Goal: Task Accomplishment & Management: Complete application form

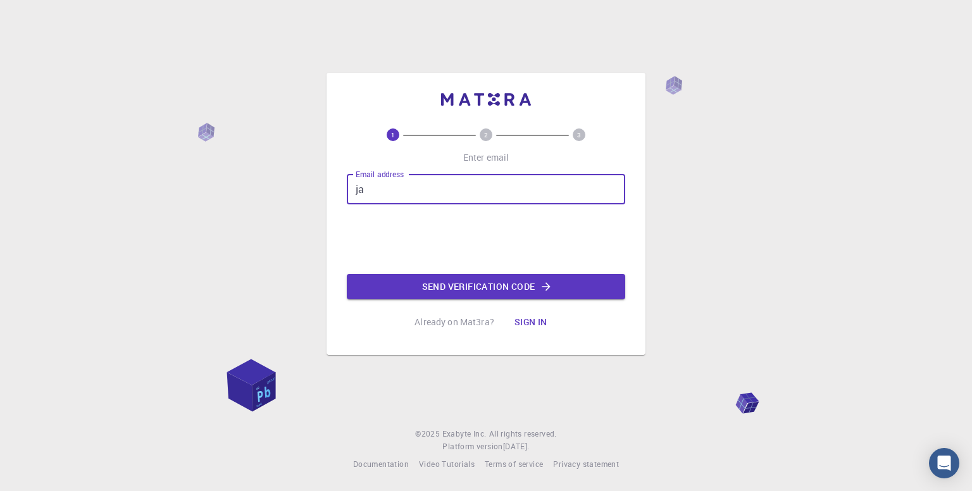
type input "j"
type input "[EMAIL_ADDRESS][DOMAIN_NAME]"
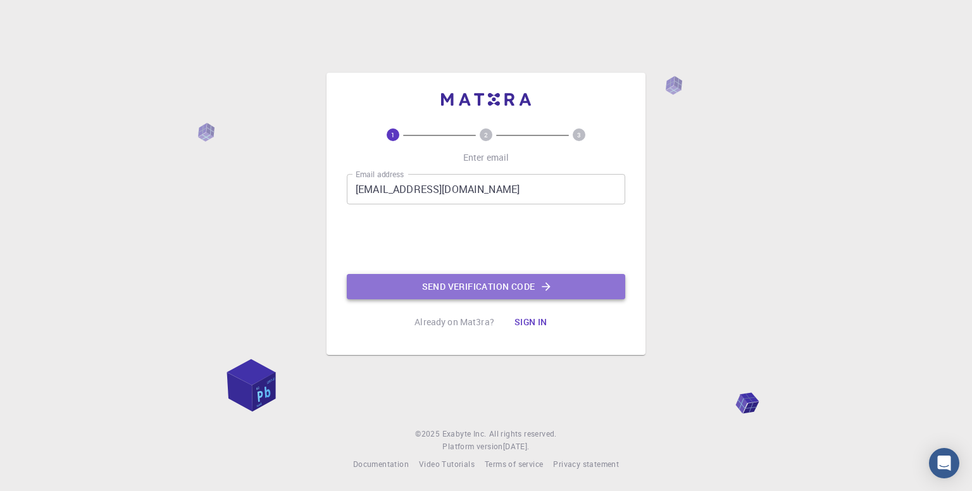
click at [417, 279] on button "Send verification code" at bounding box center [486, 286] width 278 height 25
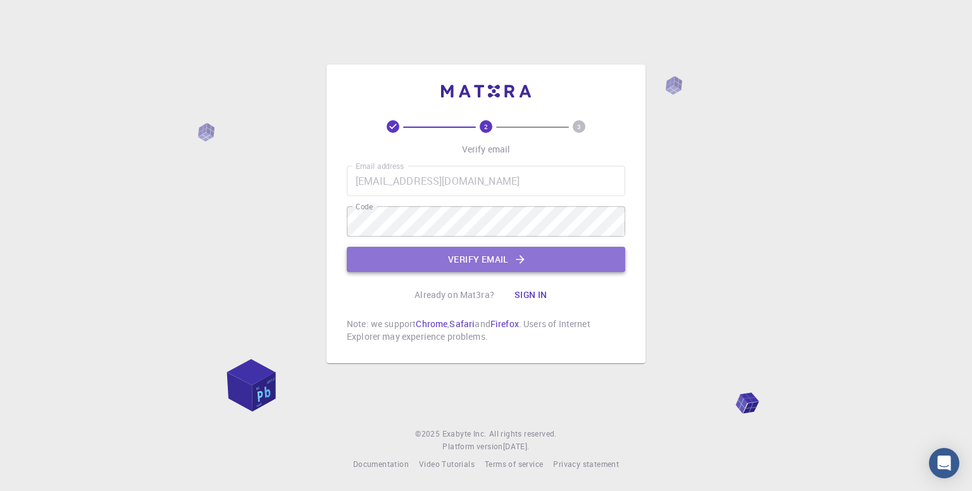
click at [451, 257] on button "Verify email" at bounding box center [486, 259] width 278 height 25
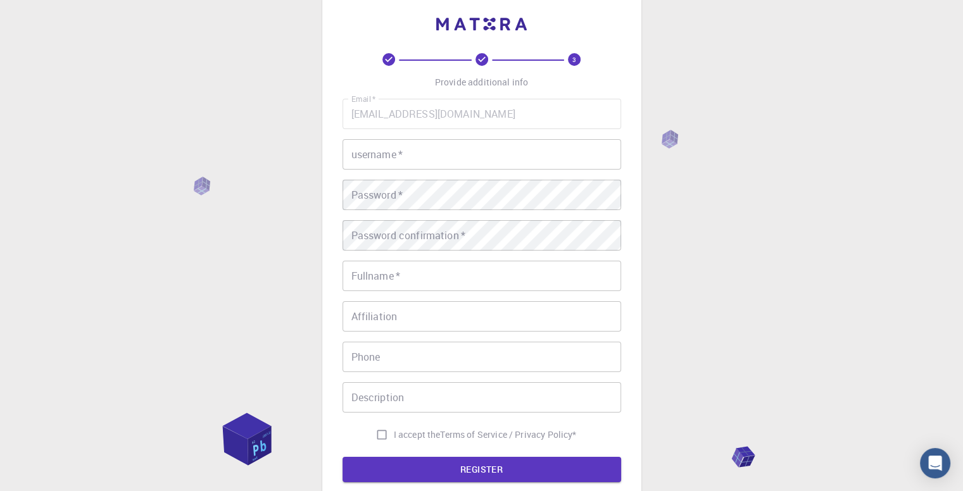
scroll to position [23, 0]
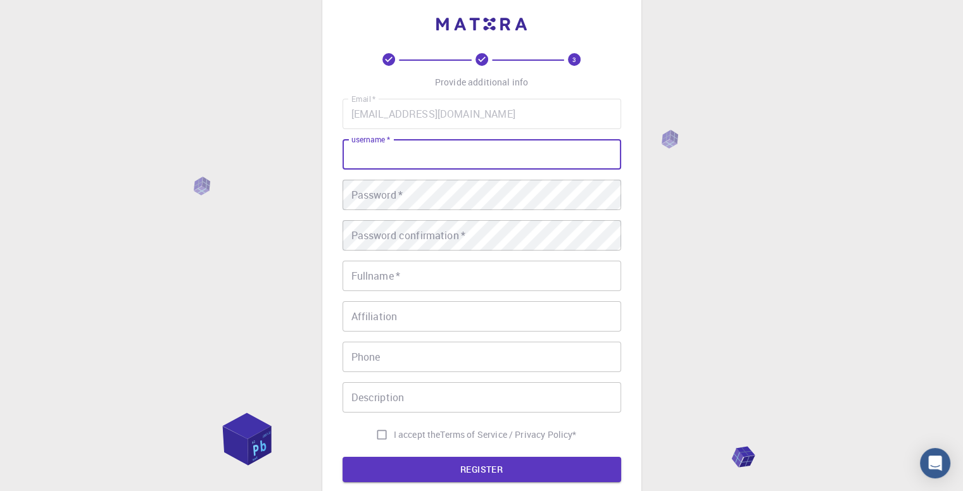
click at [453, 157] on input "username   *" at bounding box center [481, 154] width 278 height 30
type input "[PERSON_NAME]"
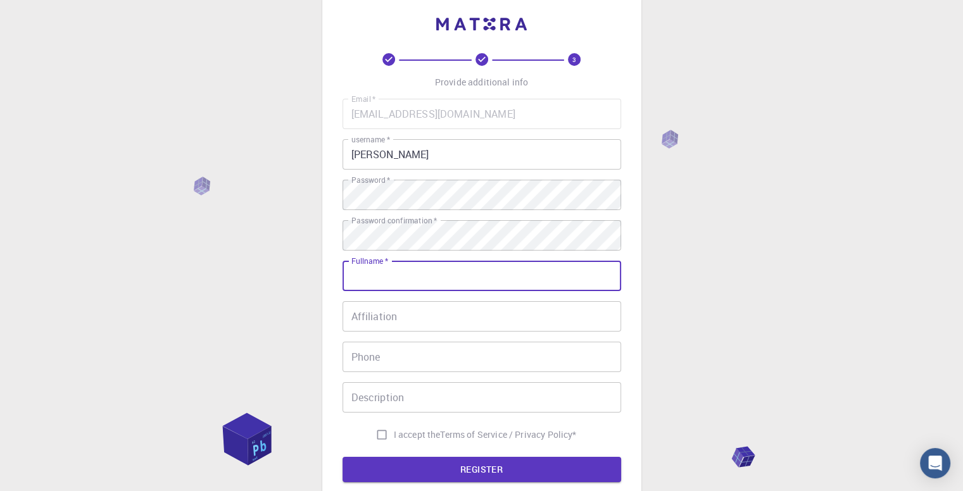
click at [390, 268] on input "Fullname   *" at bounding box center [481, 276] width 278 height 30
type input "[PERSON_NAME]"
click at [372, 328] on input "Affiliation" at bounding box center [481, 316] width 278 height 30
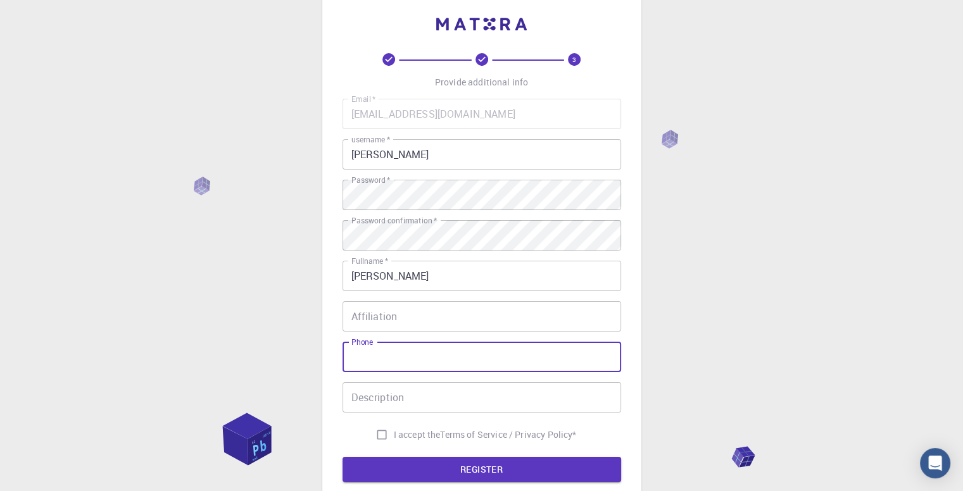
click at [368, 358] on input "Phone" at bounding box center [481, 357] width 278 height 30
type input "8290669899"
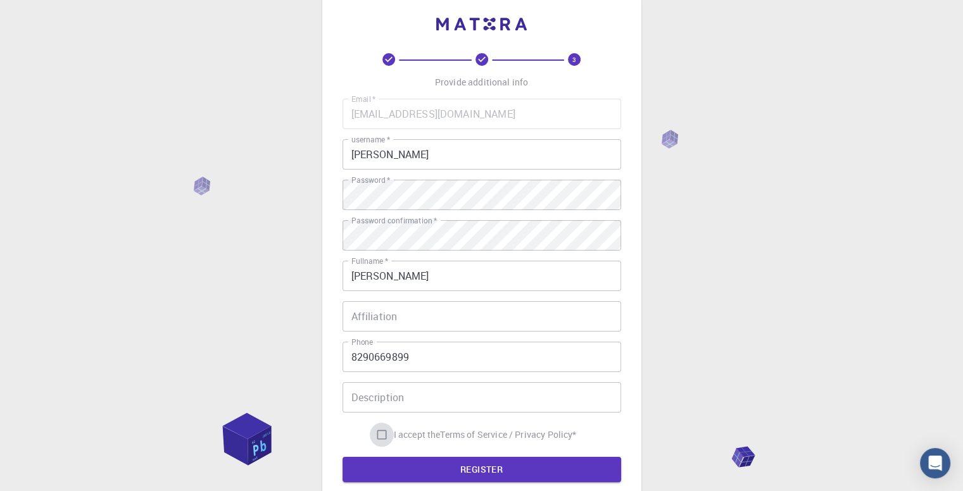
click at [382, 430] on input "I accept the Terms of Service / Privacy Policy *" at bounding box center [382, 435] width 24 height 24
checkbox input "true"
click at [400, 464] on button "REGISTER" at bounding box center [481, 469] width 278 height 25
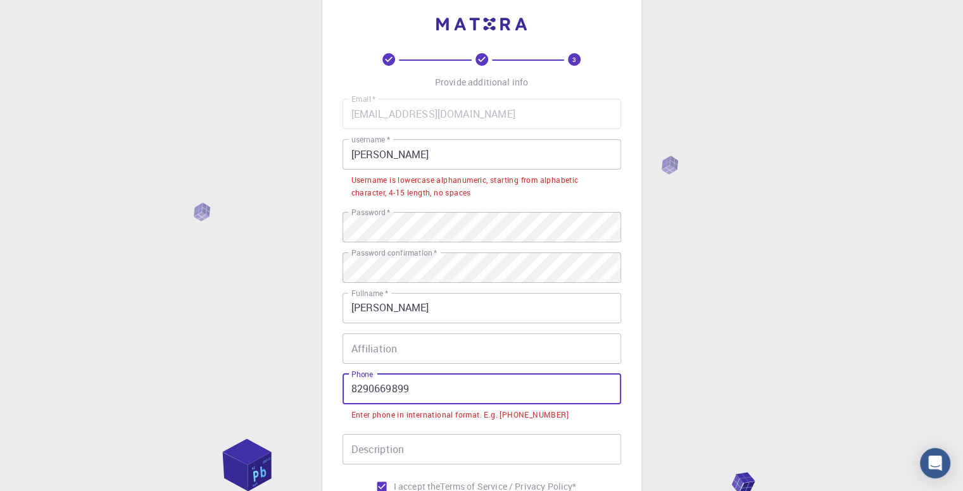
click at [352, 392] on input "8290669899" at bounding box center [481, 389] width 278 height 30
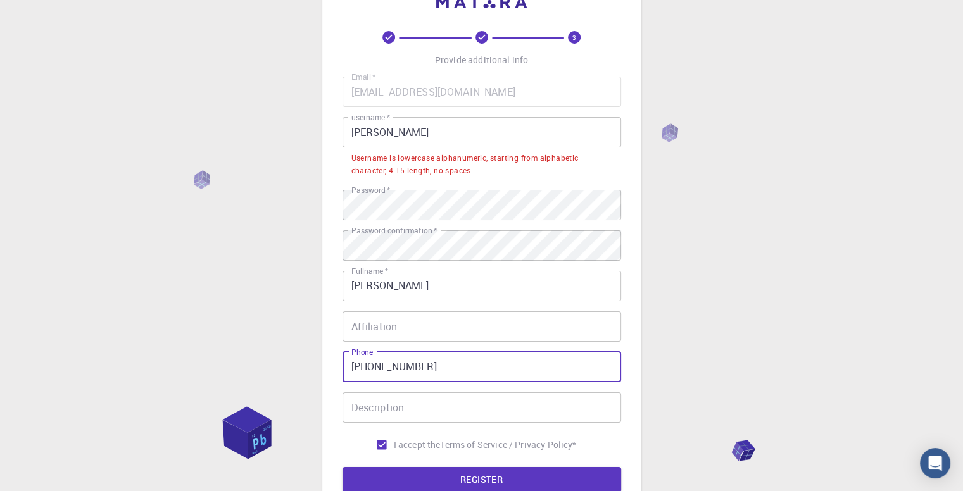
scroll to position [46, 0]
type input "[PHONE_NUMBER]"
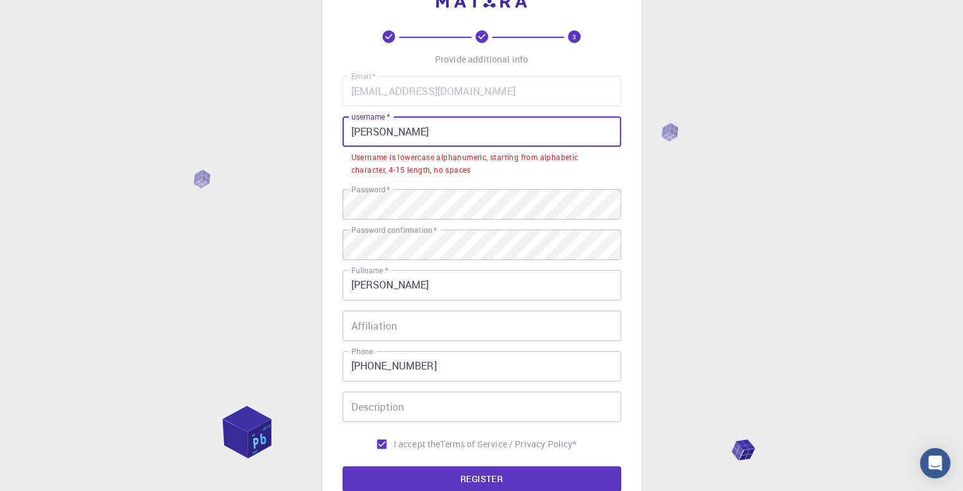
click at [395, 132] on input "[PERSON_NAME]" at bounding box center [481, 131] width 278 height 30
click at [359, 130] on input "[PERSON_NAME]" at bounding box center [481, 131] width 278 height 30
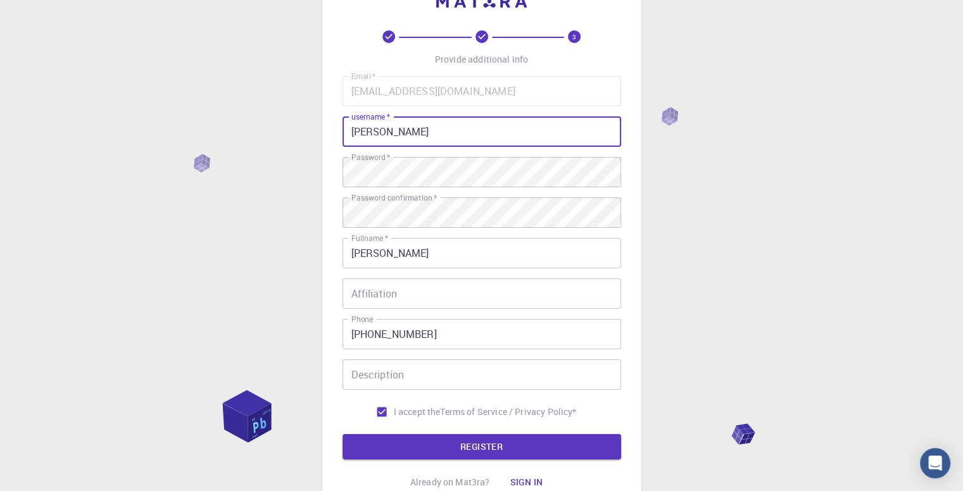
click at [390, 137] on input "[PERSON_NAME]" at bounding box center [481, 131] width 278 height 30
type input "[PERSON_NAME]"
click at [477, 441] on button "REGISTER" at bounding box center [481, 446] width 278 height 25
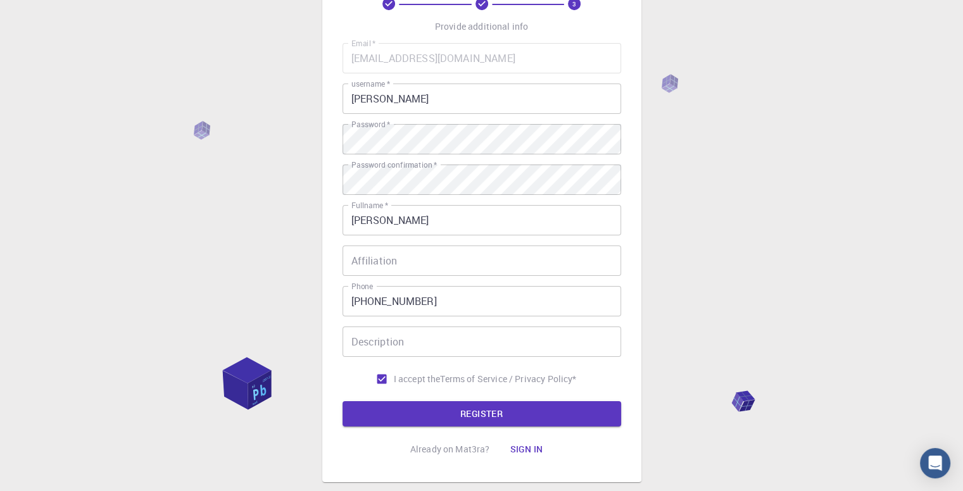
scroll to position [85, 0]
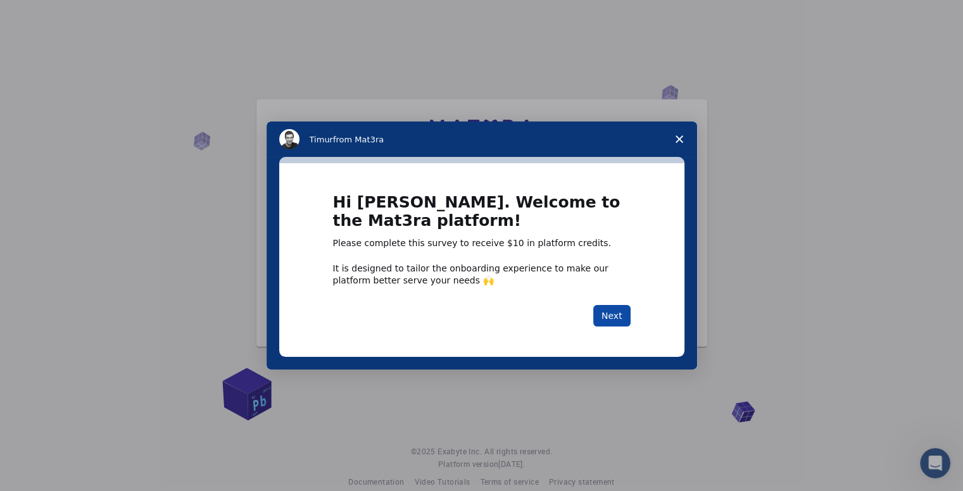
click at [619, 313] on button "Next" at bounding box center [611, 316] width 37 height 22
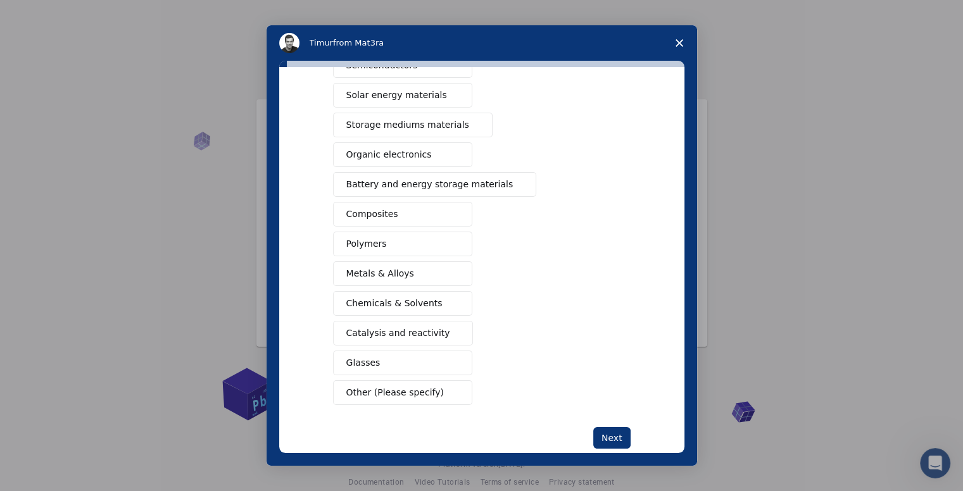
scroll to position [95, 0]
click at [422, 297] on span "Chemicals & Solvents" at bounding box center [394, 302] width 96 height 13
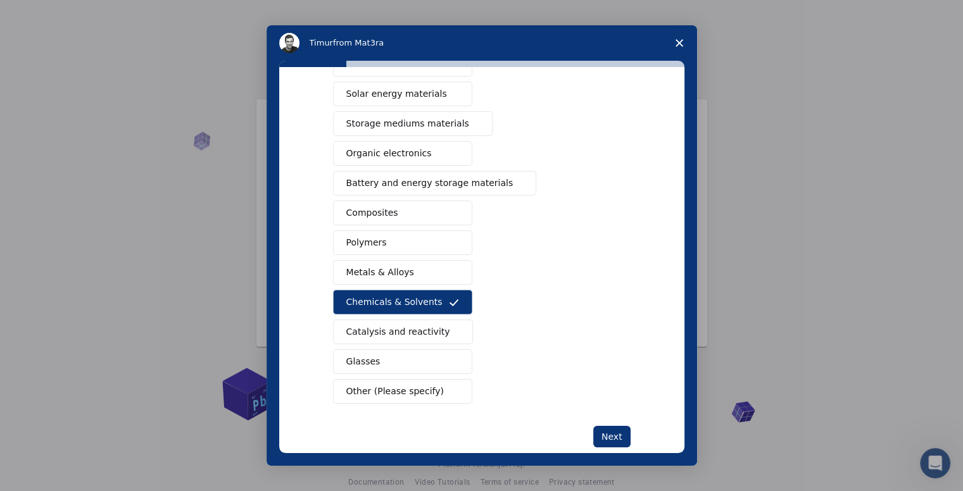
click at [410, 331] on span "Catalysis and reactivity" at bounding box center [398, 331] width 104 height 13
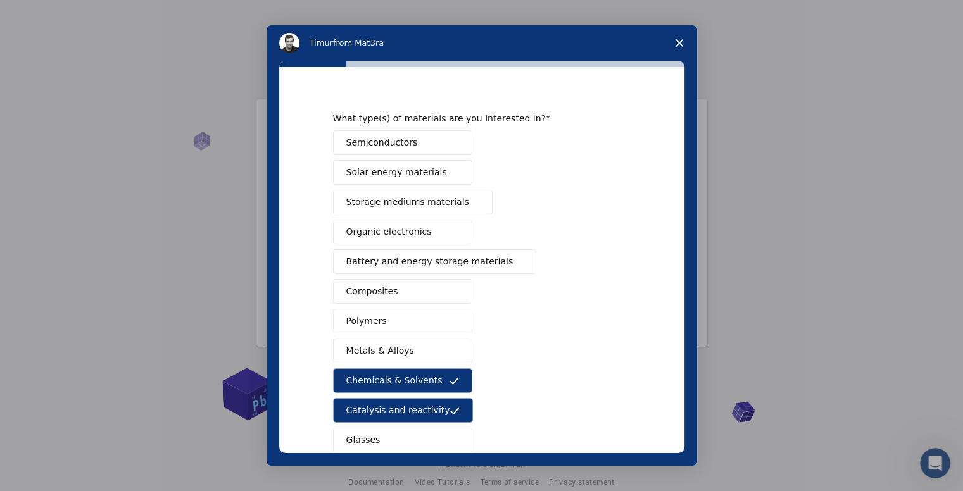
scroll to position [116, 0]
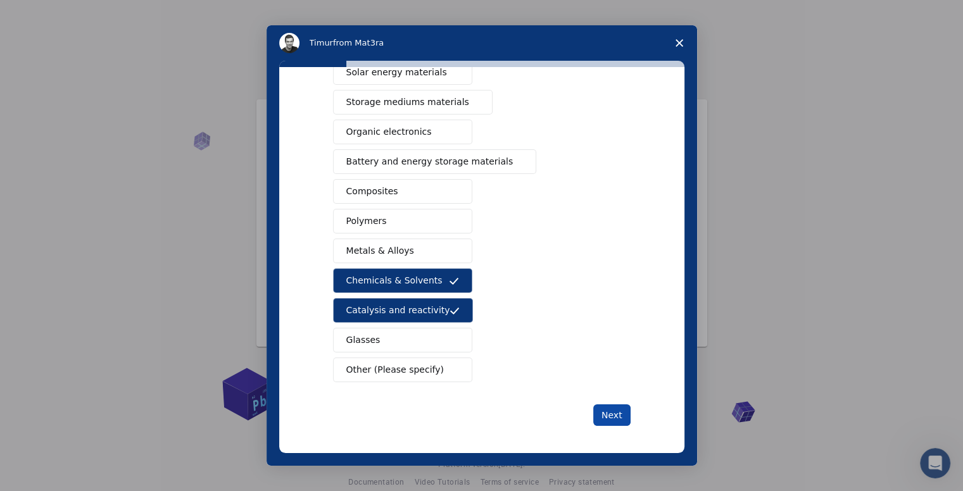
click at [606, 406] on button "Next" at bounding box center [611, 415] width 37 height 22
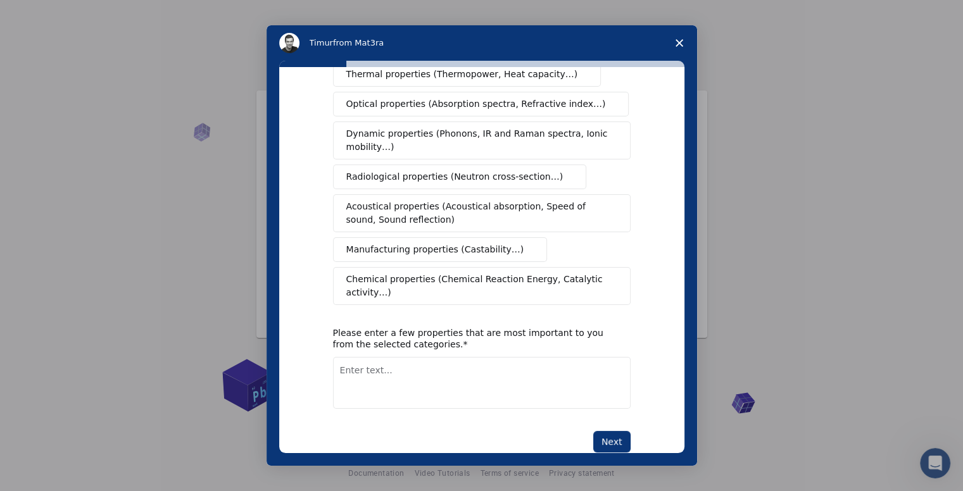
scroll to position [9, 0]
click at [448, 273] on span "Chemical properties (Chemical Reaction Energy, Catalytic activity…)" at bounding box center [477, 286] width 262 height 27
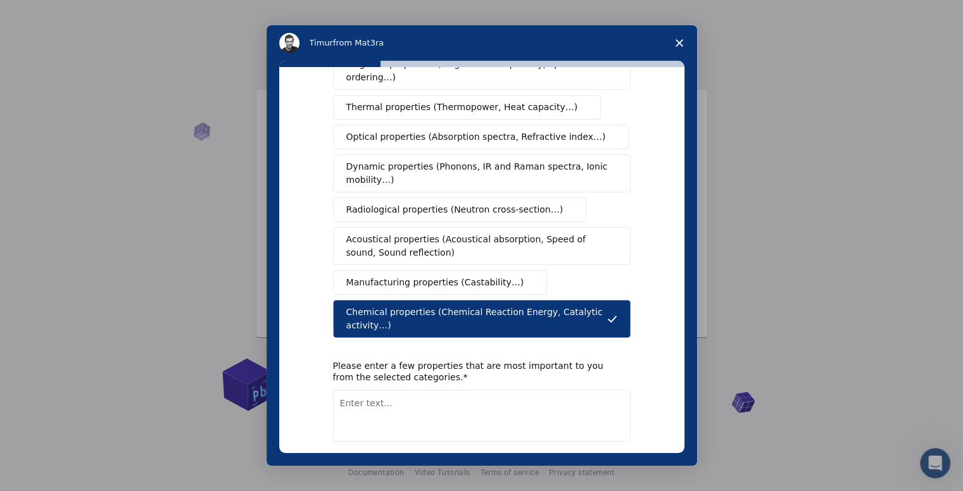
scroll to position [157, 0]
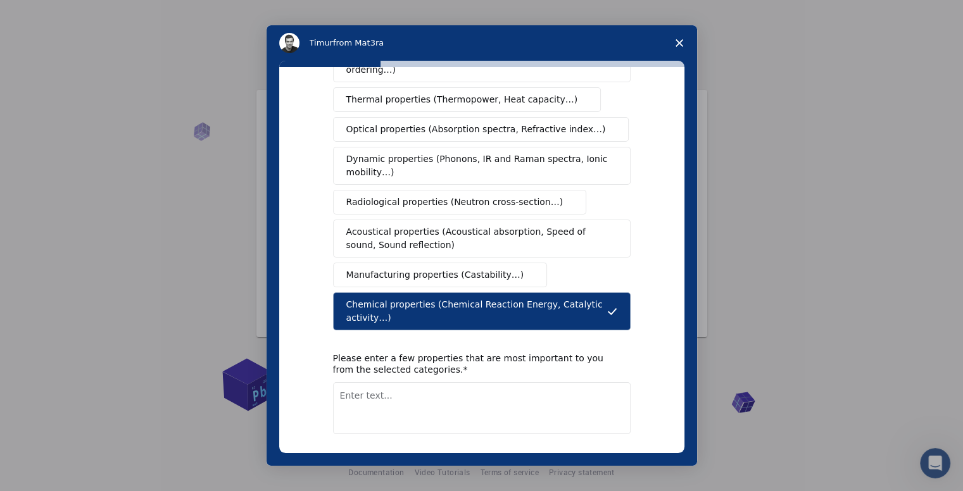
click at [610, 456] on button "Next" at bounding box center [611, 467] width 37 height 22
click at [492, 418] on div "What type(s) of properties are you interested in? Mechanical properties (Surfac…" at bounding box center [481, 209] width 297 height 537
click at [378, 382] on textarea "Chemical Properties" at bounding box center [481, 408] width 297 height 52
type textarea "Chemical reaction properties"
click at [609, 456] on button "Next" at bounding box center [611, 467] width 37 height 22
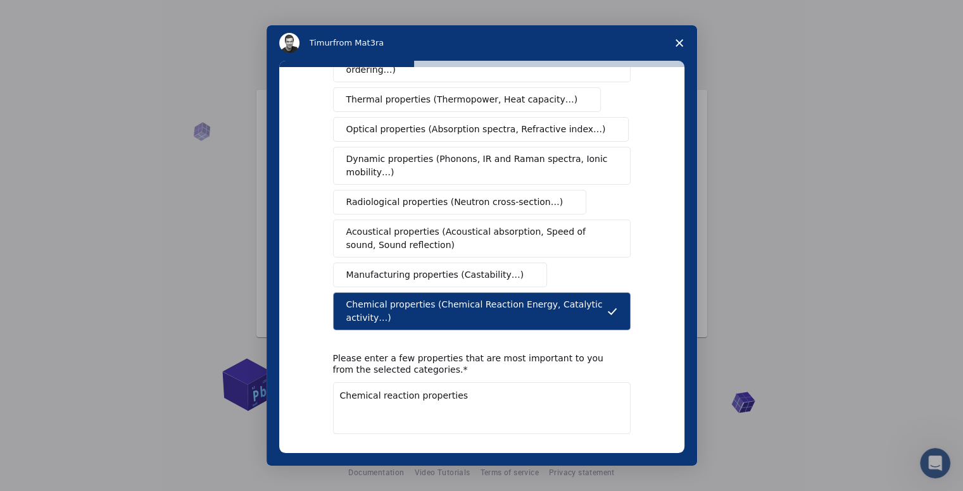
scroll to position [25, 0]
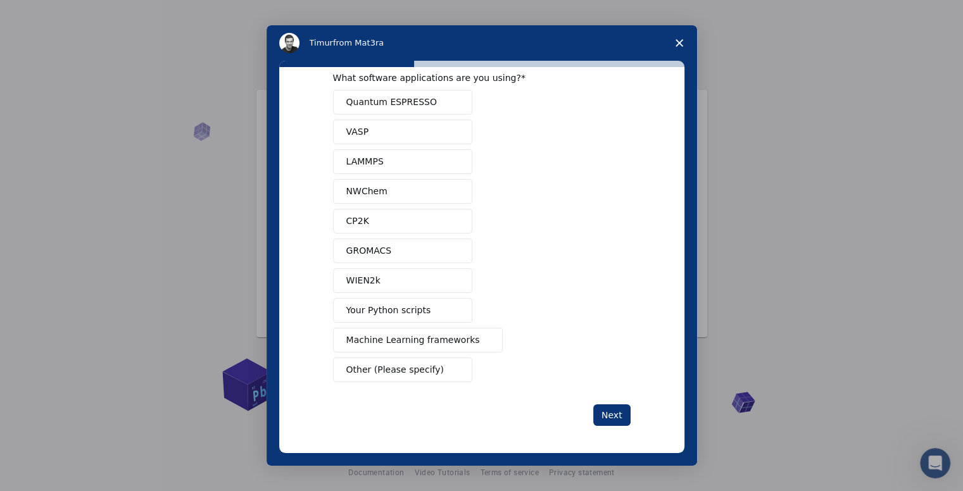
click at [385, 337] on span "Machine Learning frameworks" at bounding box center [413, 340] width 134 height 13
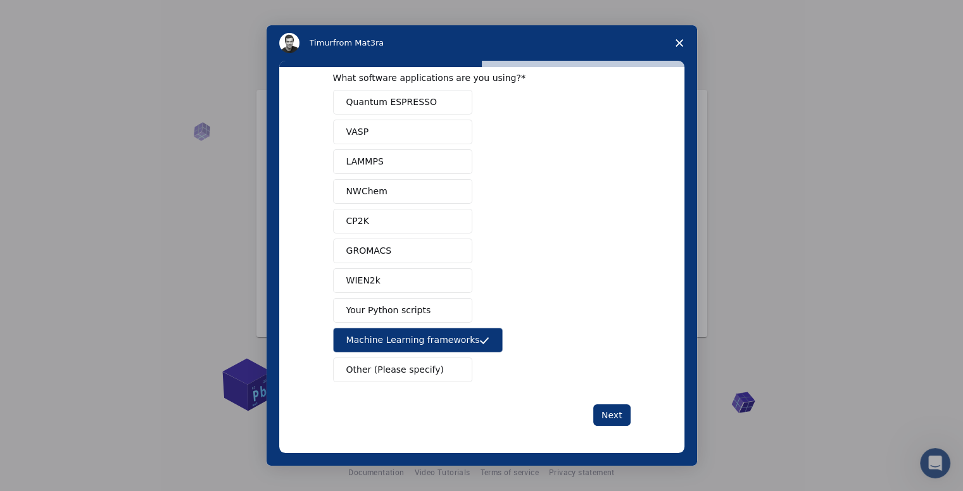
click at [385, 196] on button "NWChem" at bounding box center [402, 191] width 139 height 25
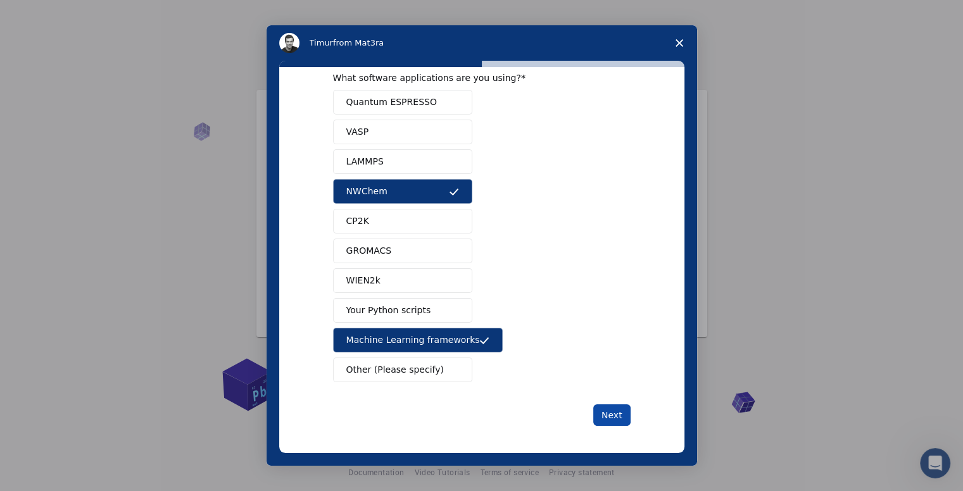
click at [615, 404] on button "Next" at bounding box center [611, 415] width 37 height 22
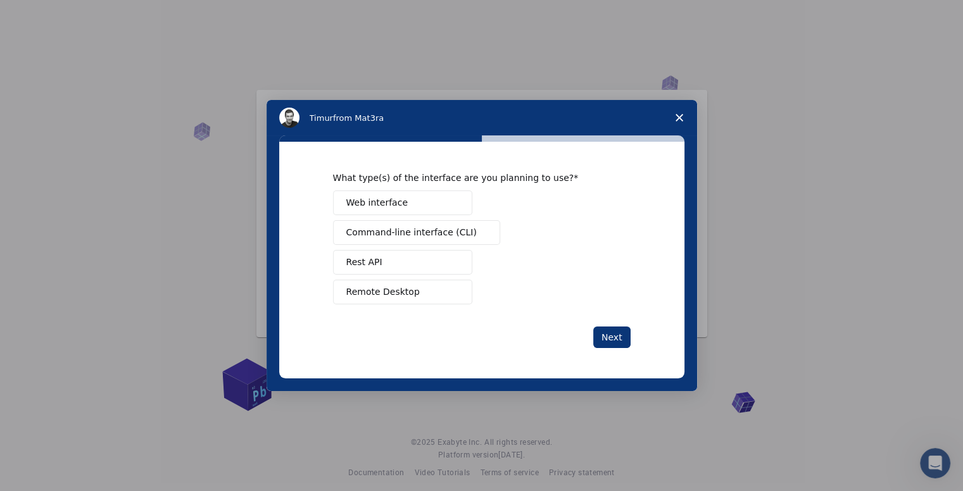
scroll to position [0, 0]
click at [413, 207] on button "Web interface" at bounding box center [402, 202] width 139 height 25
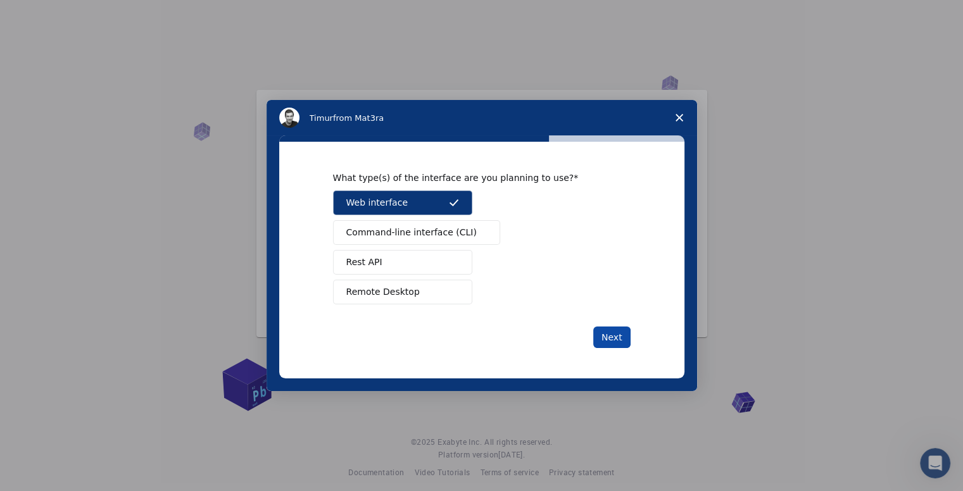
click at [612, 335] on button "Next" at bounding box center [611, 338] width 37 height 22
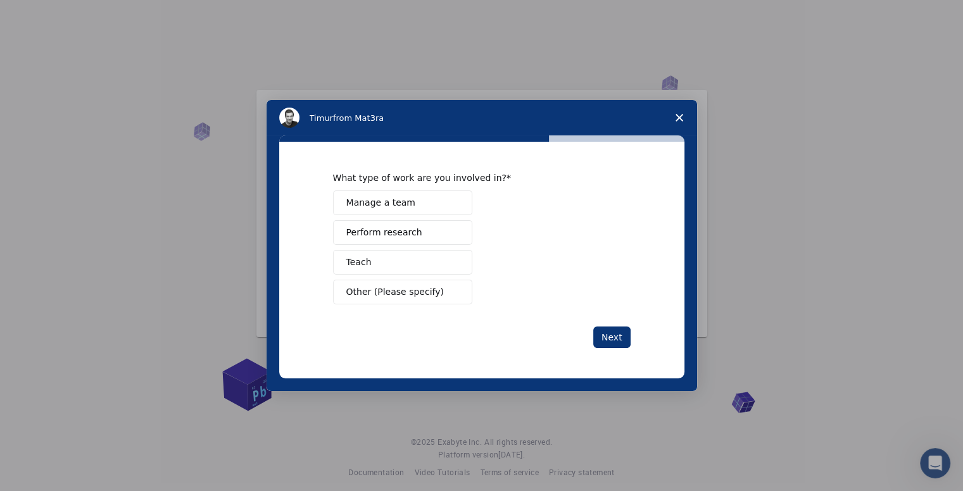
click at [413, 239] on button "Perform research" at bounding box center [402, 232] width 139 height 25
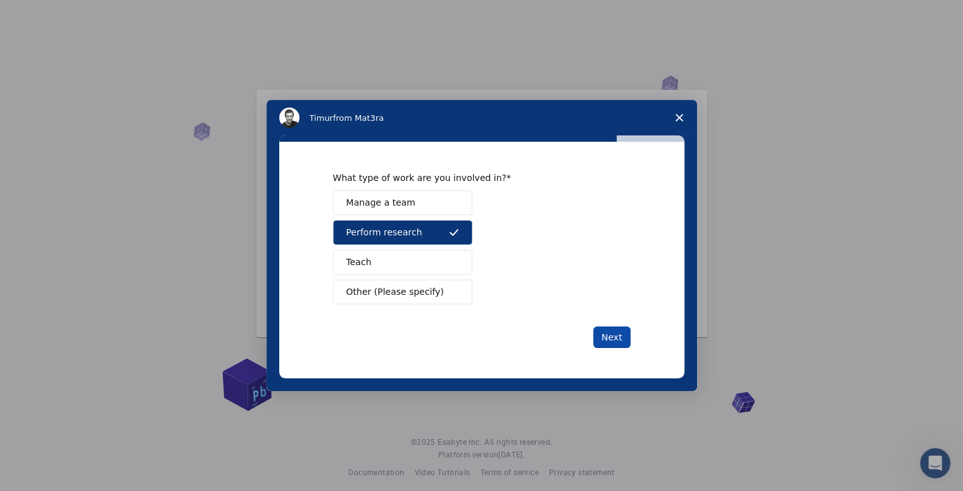
click at [608, 346] on button "Next" at bounding box center [611, 338] width 37 height 22
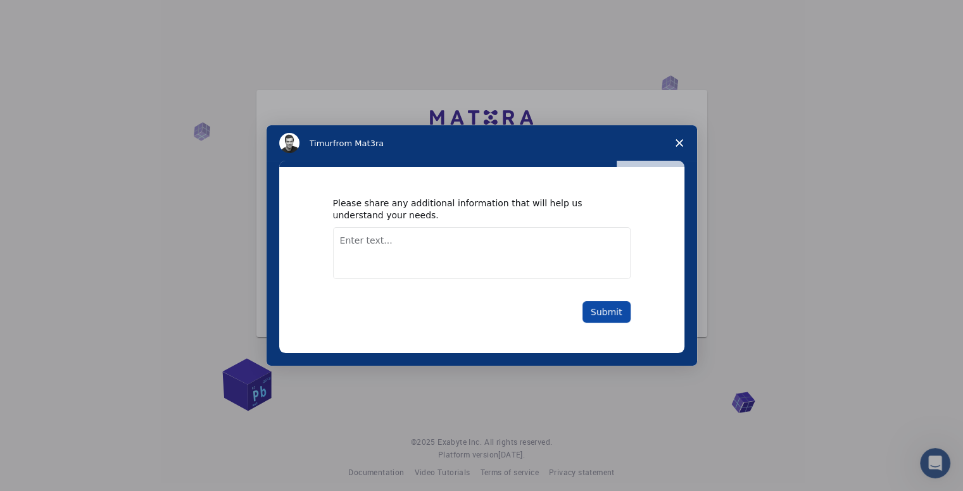
click at [597, 309] on button "Submit" at bounding box center [606, 312] width 48 height 22
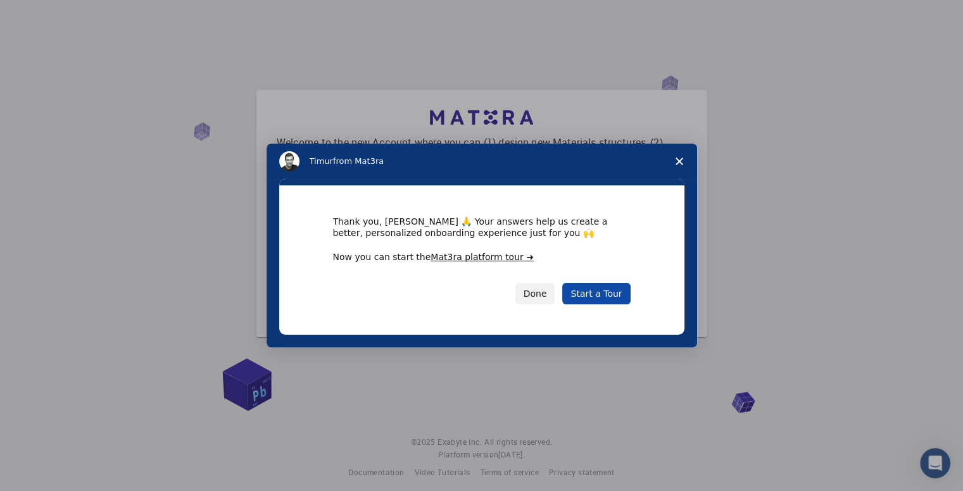
click at [599, 295] on link "Start a Tour" at bounding box center [596, 294] width 68 height 22
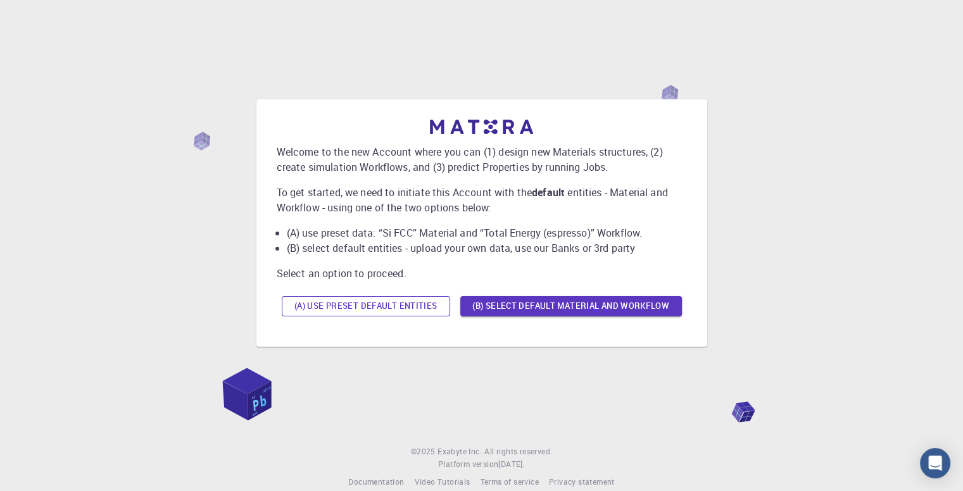
click at [401, 303] on button "(A) Use preset default entities" at bounding box center [366, 306] width 168 height 20
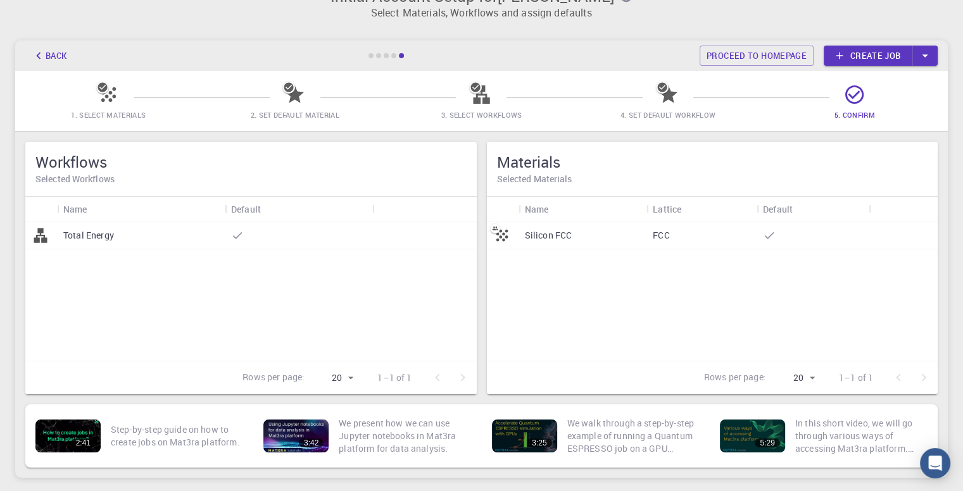
scroll to position [27, 0]
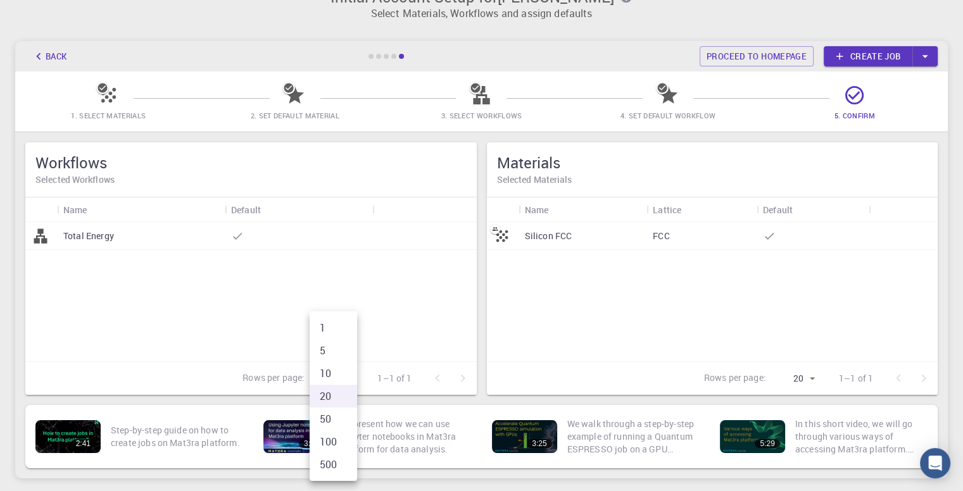
click at [348, 374] on body "Initial Account Setup for [PERSON_NAME] Select Materials, Workflows and assign …" at bounding box center [481, 275] width 963 height 604
click at [380, 330] on div at bounding box center [481, 245] width 963 height 491
click at [196, 242] on div "Total Energy" at bounding box center [141, 236] width 168 height 28
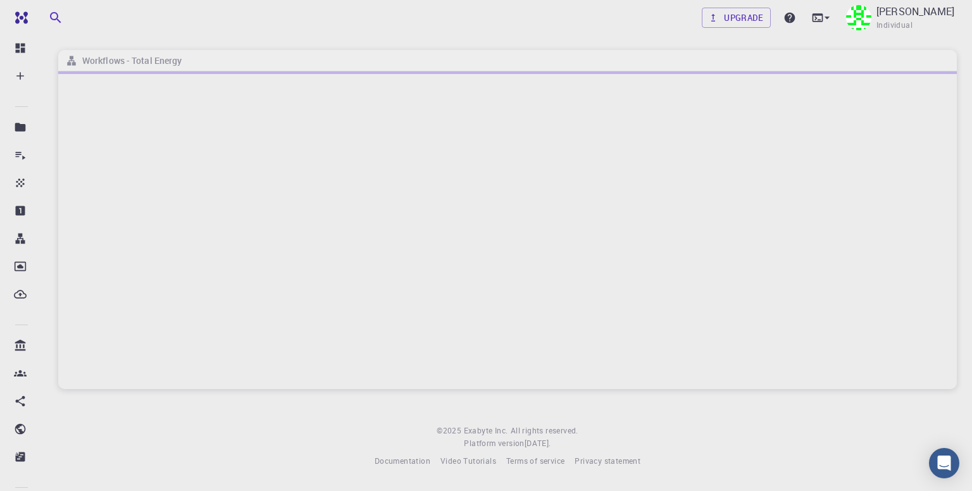
click at [196, 242] on div at bounding box center [507, 231] width 899 height 318
